Goal: Navigation & Orientation: Go to known website

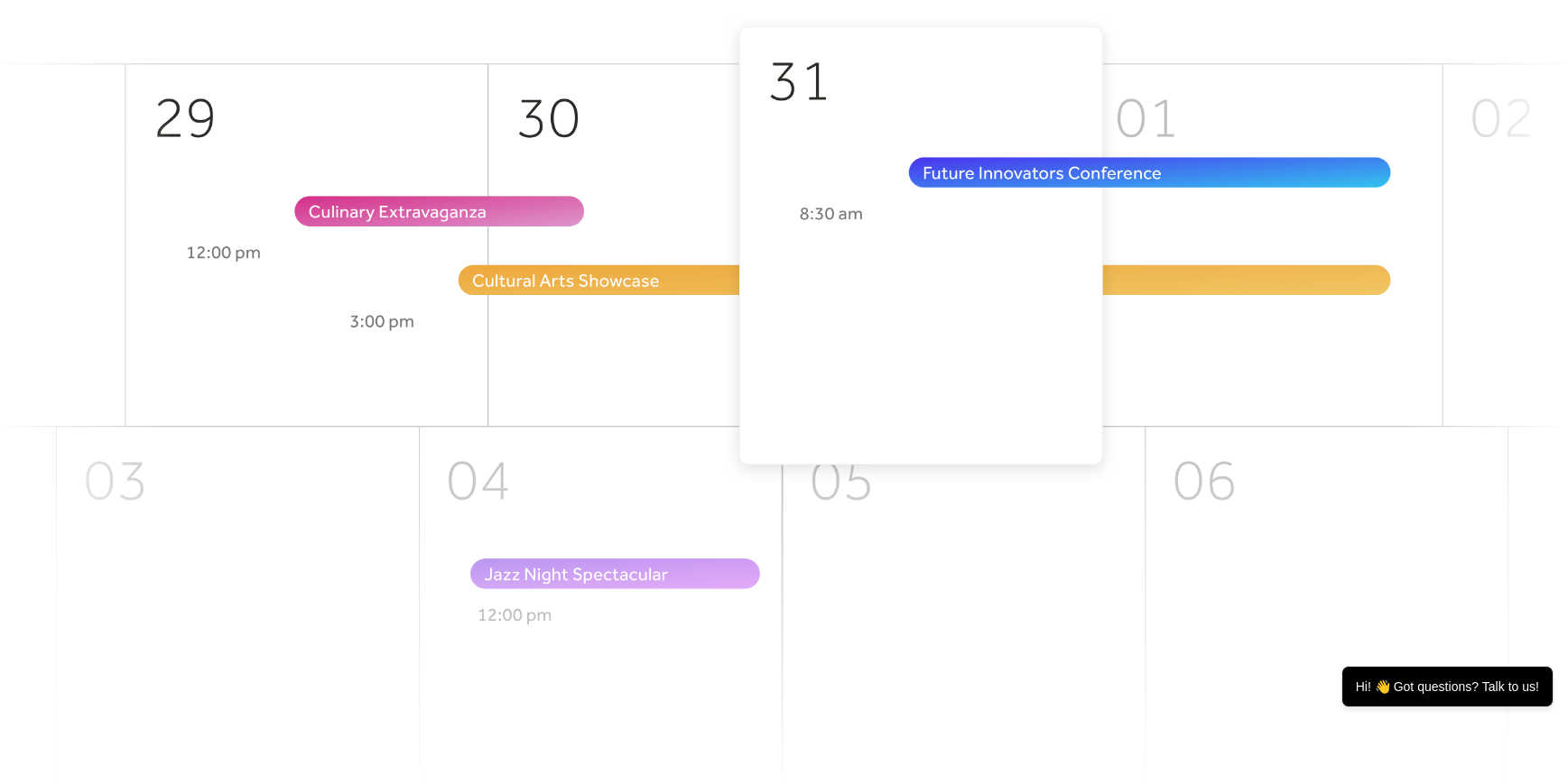
scroll to position [632, 0]
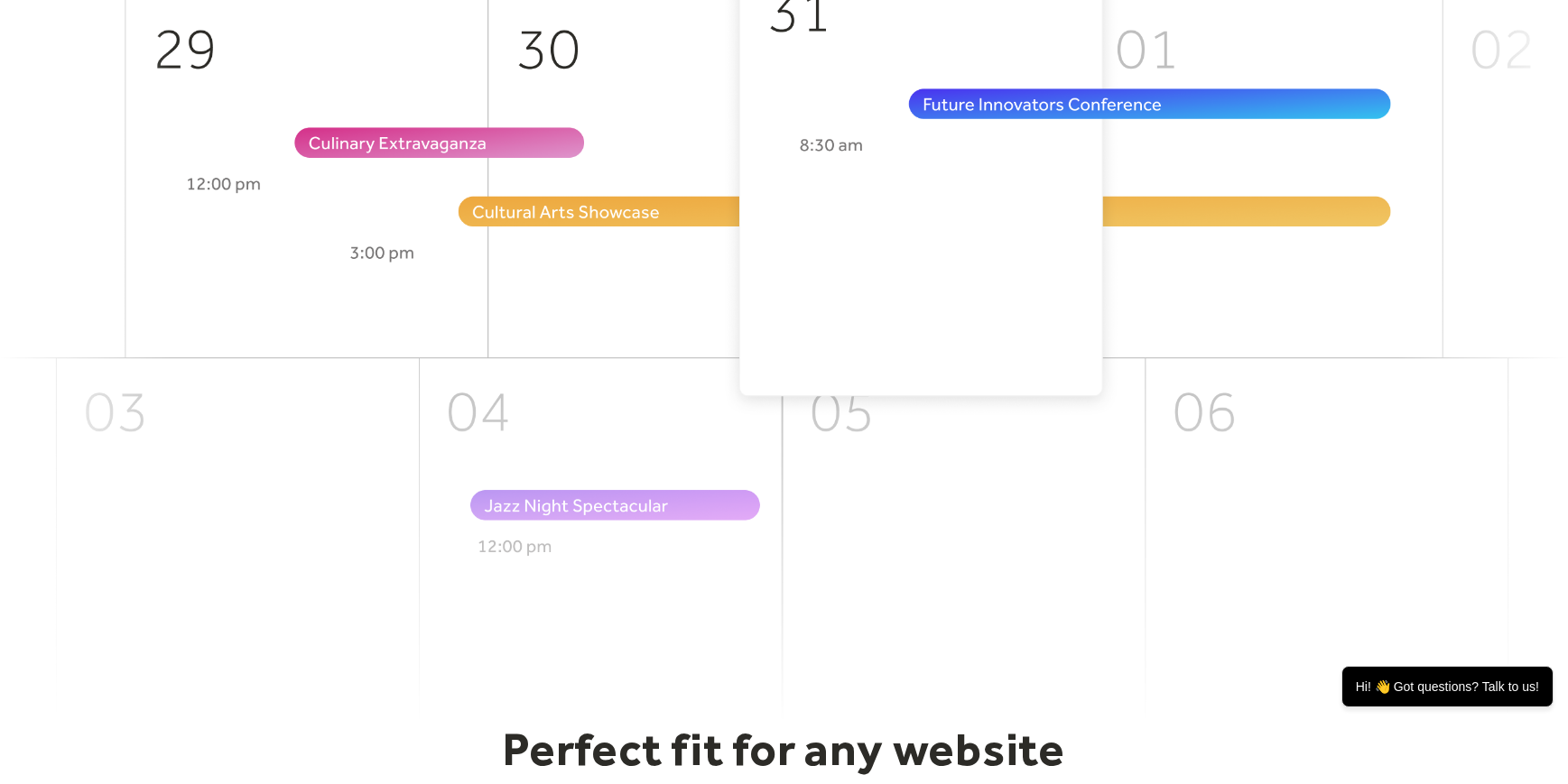
click at [443, 141] on img at bounding box center [784, 333] width 1568 height 775
click at [363, 145] on img at bounding box center [784, 333] width 1568 height 775
click at [566, 214] on img at bounding box center [784, 333] width 1568 height 775
click at [956, 220] on img at bounding box center [784, 333] width 1568 height 775
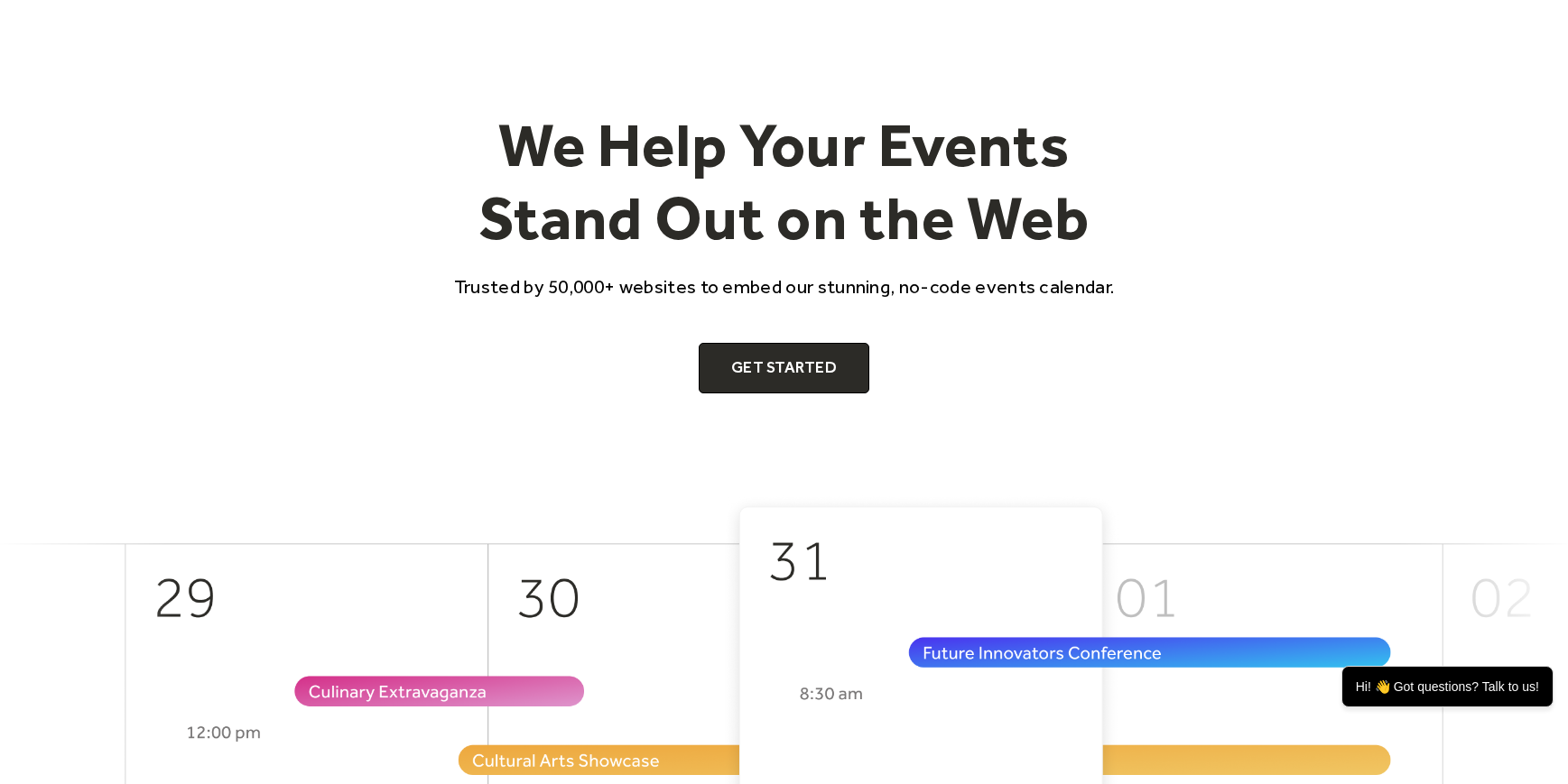
scroll to position [0, 0]
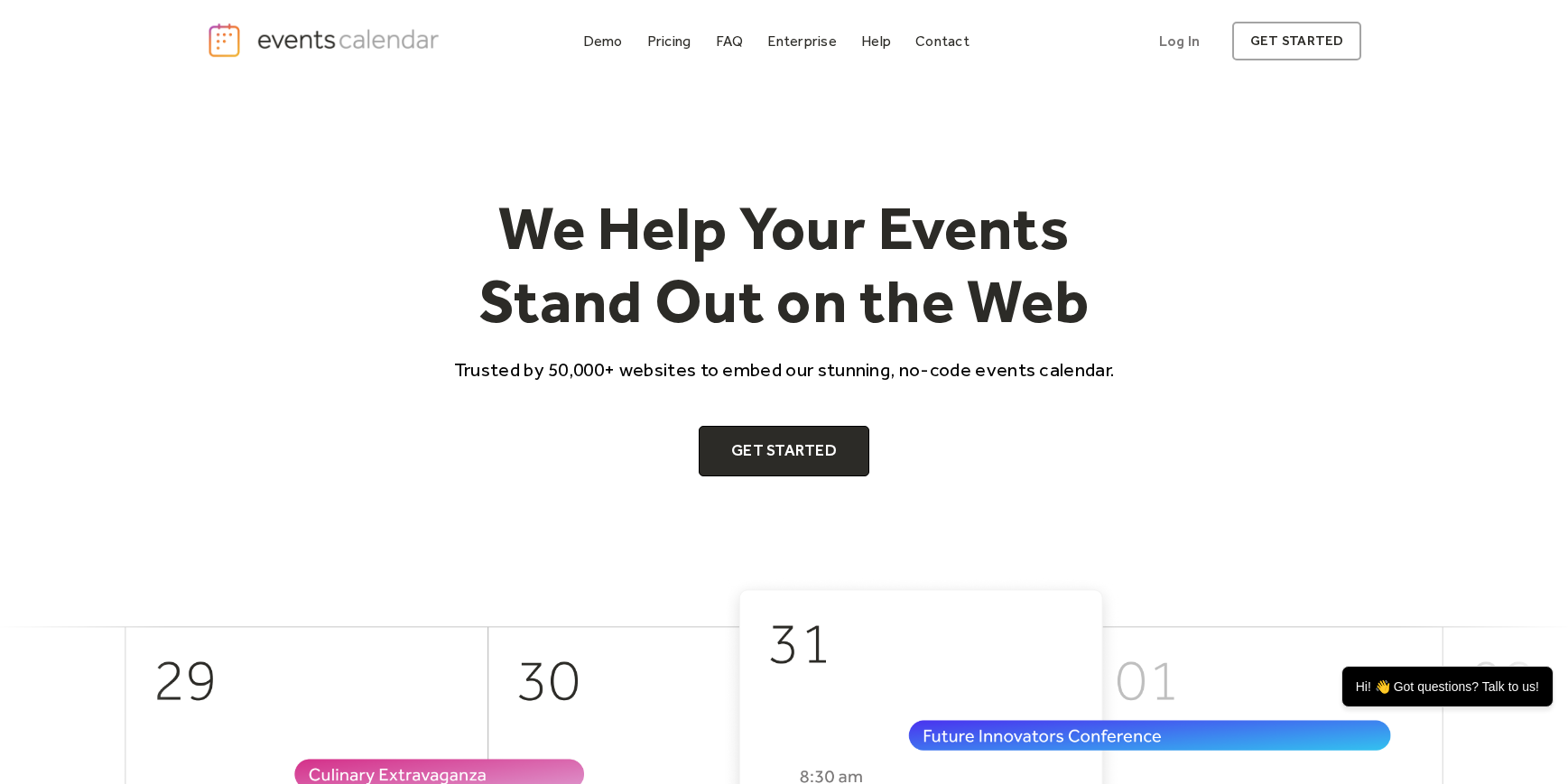
click at [218, 47] on img "home" at bounding box center [325, 40] width 239 height 37
